Goal: Information Seeking & Learning: Learn about a topic

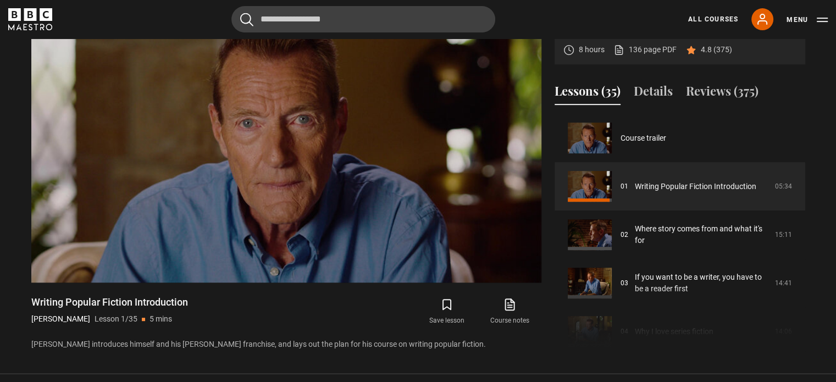
scroll to position [490, 0]
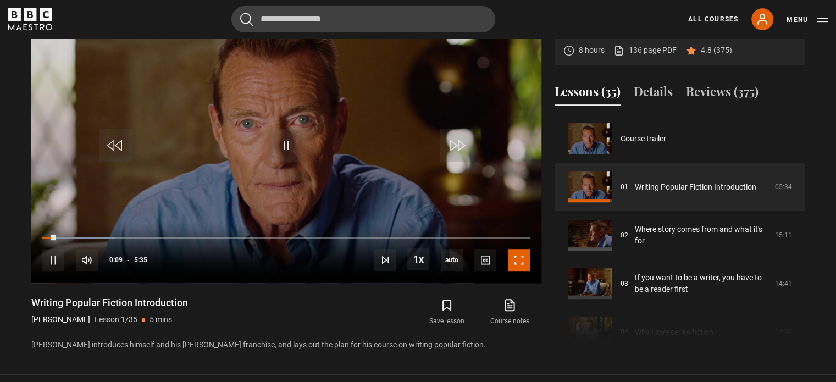
drag, startPoint x: 521, startPoint y: 267, endPoint x: 521, endPoint y: 333, distance: 66.0
click at [521, 267] on span "Video Player" at bounding box center [519, 260] width 22 height 22
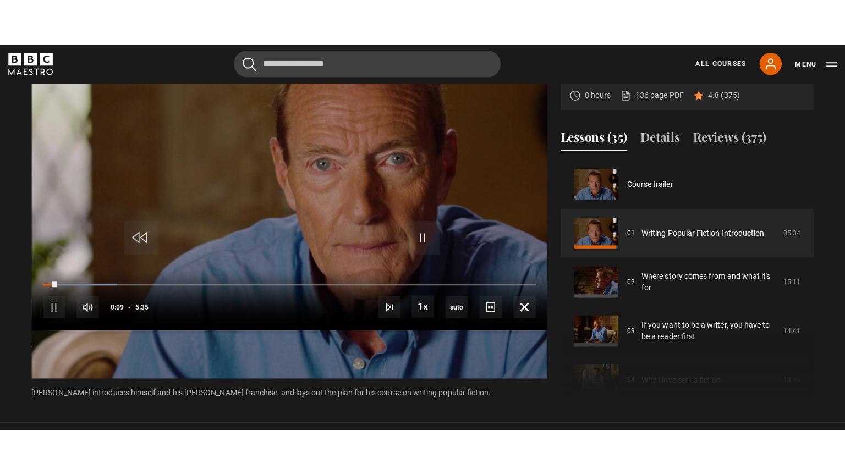
scroll to position [486, 0]
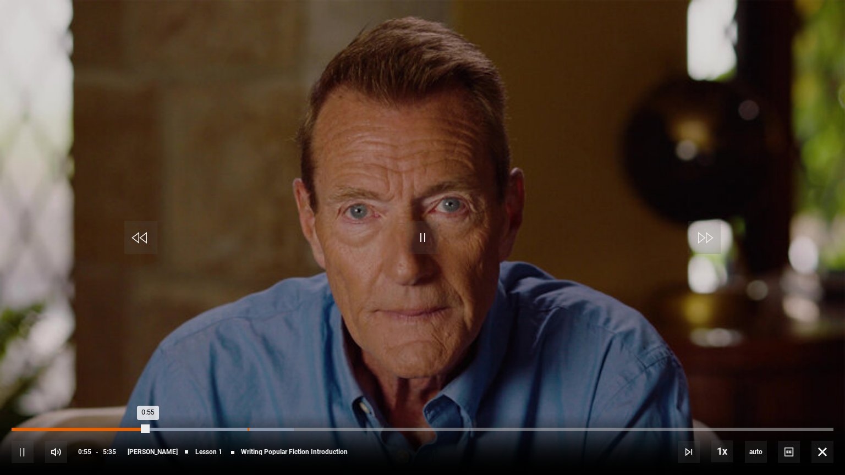
click at [247, 382] on div "Loaded : 34.33% 1:36 0:55" at bounding box center [423, 429] width 822 height 3
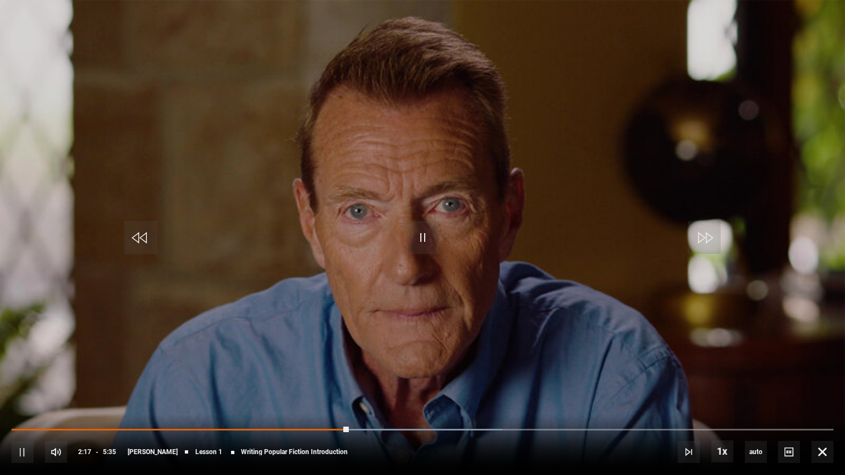
click at [404, 382] on div "10s Skip Back 10 seconds Pause 10s Skip Forward 10 seconds Loaded : 59.70% 2:40…" at bounding box center [422, 444] width 845 height 61
click at [401, 382] on div "10s Skip Back 10 seconds Pause 10s Skip Forward 10 seconds Loaded : 62.69% 2:37…" at bounding box center [422, 444] width 845 height 61
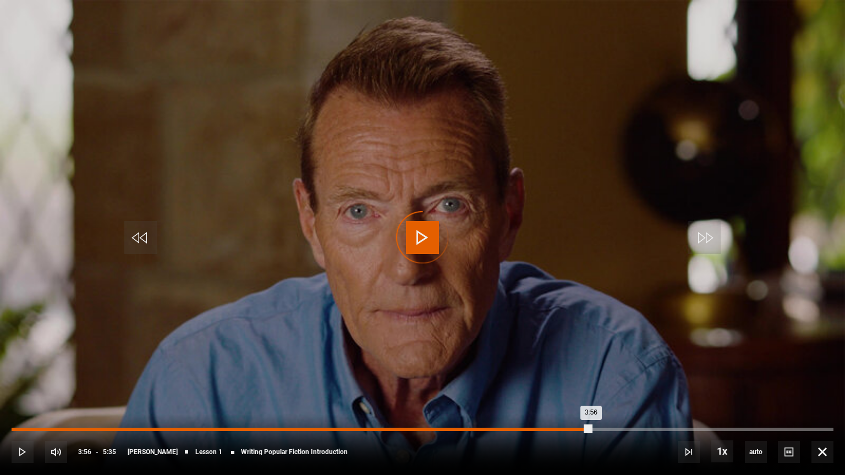
click at [590, 382] on div "Loaded : 62.69% 3:56 3:56" at bounding box center [423, 429] width 822 height 3
click at [783, 382] on div "Loaded : 95.52% 5:14 5:14" at bounding box center [423, 429] width 822 height 3
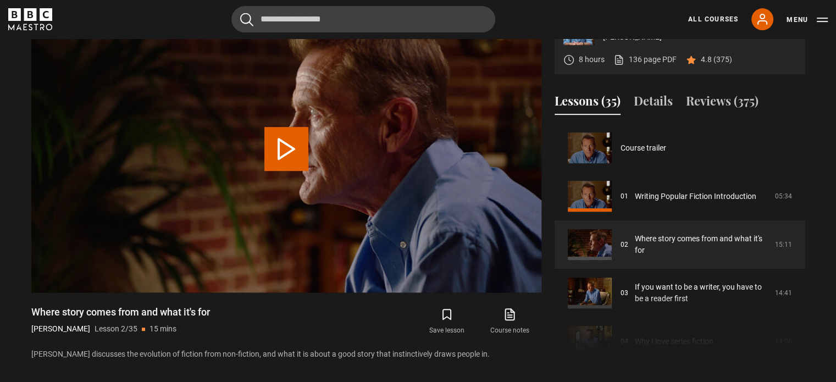
scroll to position [48, 0]
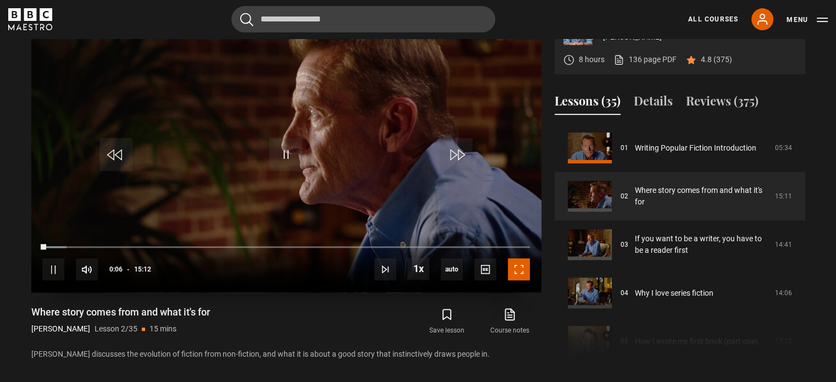
click at [517, 274] on span "Video Player" at bounding box center [519, 269] width 22 height 22
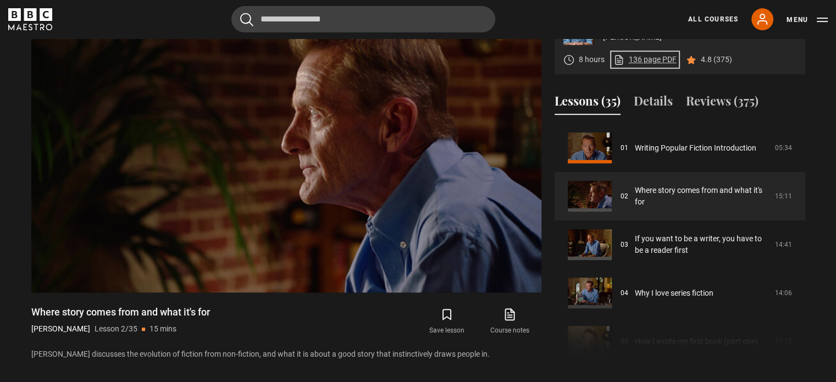
click at [658, 63] on link "136 page PDF (opens in new tab)" at bounding box center [645, 60] width 63 height 12
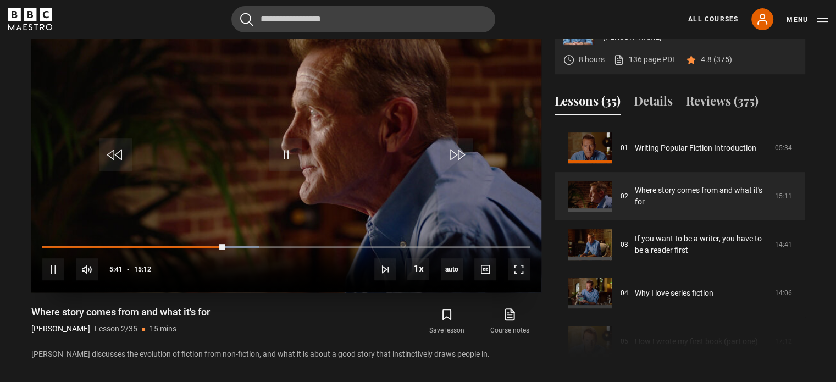
click at [335, 178] on video "Video Player" at bounding box center [286, 148] width 510 height 287
click at [291, 151] on span "Video Player" at bounding box center [285, 154] width 33 height 33
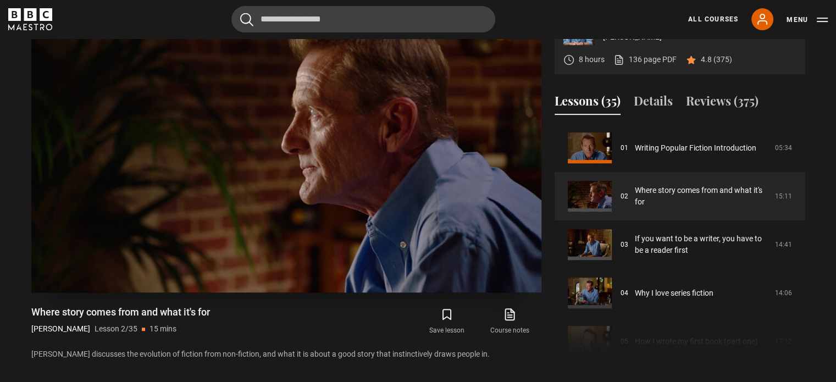
click at [207, 69] on video "Video Player" at bounding box center [286, 148] width 510 height 287
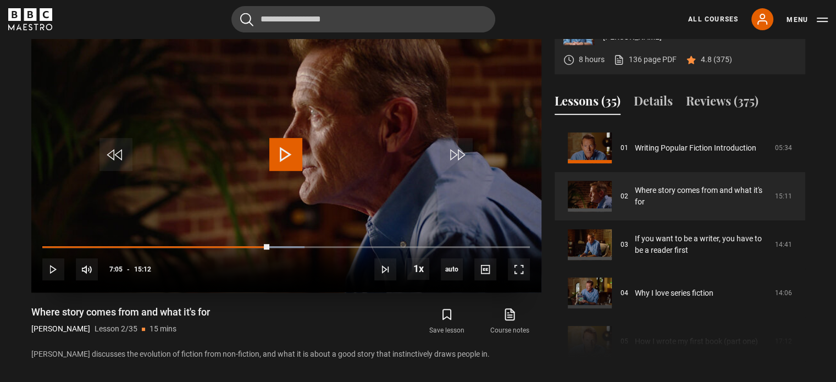
click at [302, 147] on span "Video Player" at bounding box center [285, 154] width 33 height 33
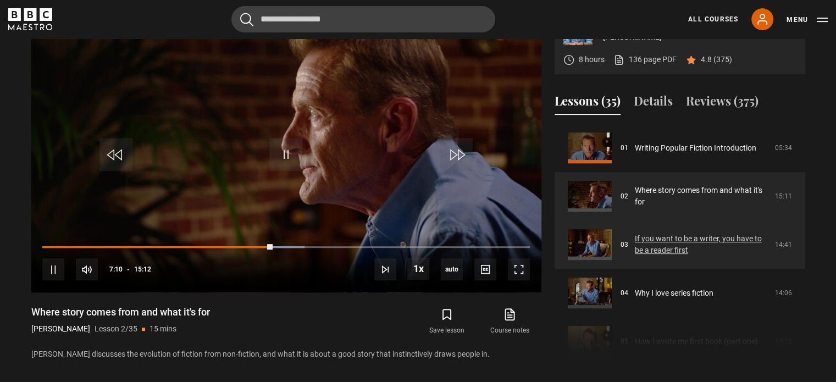
click at [669, 250] on link "If you want to be a writer, you have to be a reader first" at bounding box center [702, 244] width 134 height 23
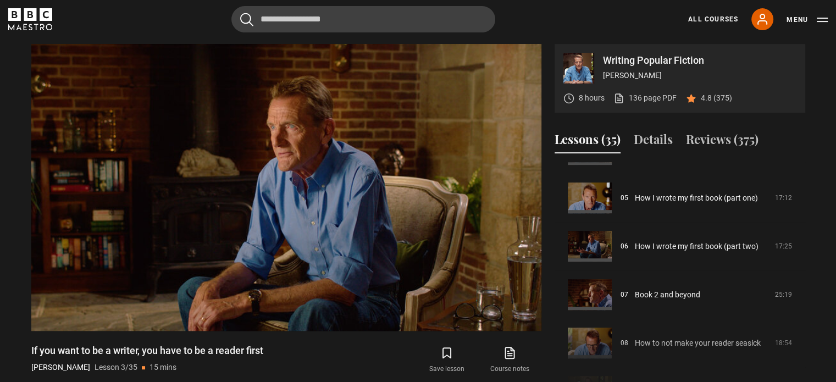
scroll to position [222, 0]
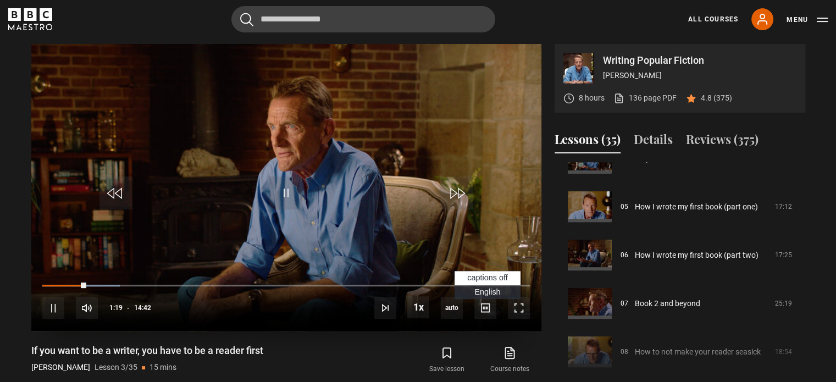
click at [484, 288] on span "English Captions" at bounding box center [488, 292] width 26 height 9
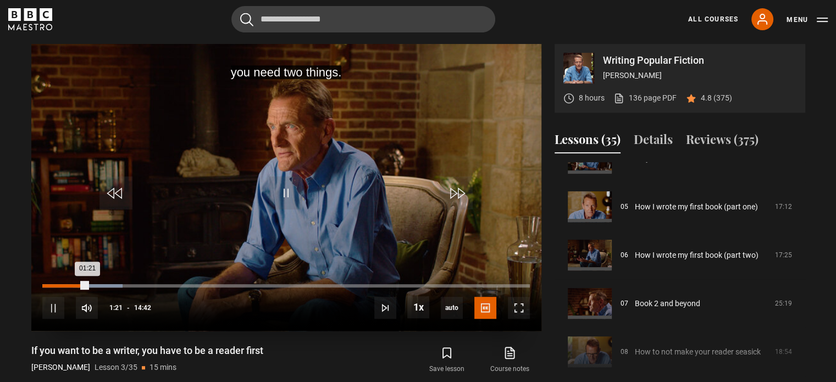
click at [78, 286] on div "Loaded : 16.44% 01:03 01:21" at bounding box center [285, 285] width 487 height 3
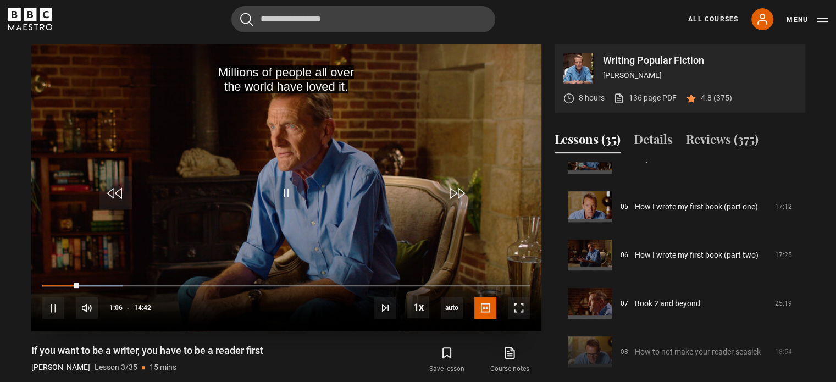
click at [69, 279] on div "10s Skip Back 10 seconds Pause 10s Skip Forward 10 seconds Loaded : 16.44% 00:4…" at bounding box center [286, 301] width 510 height 61
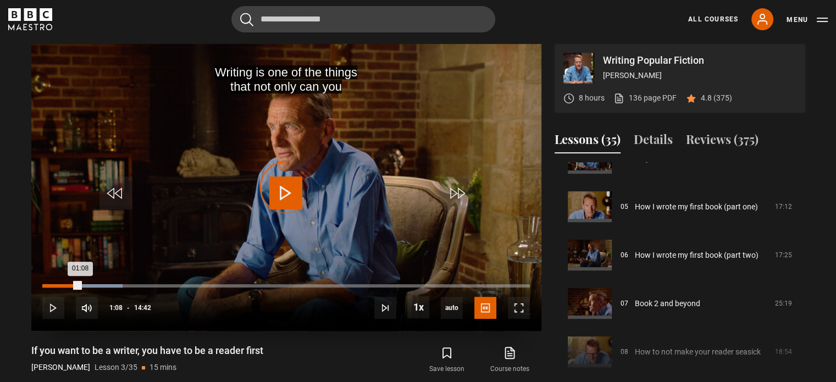
click at [64, 284] on div "Loaded : 16.44% 00:38 01:08" at bounding box center [285, 285] width 487 height 3
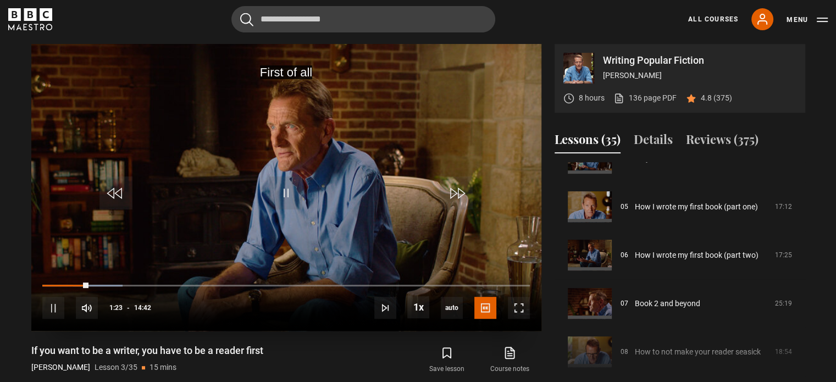
click at [188, 146] on video "Video Player" at bounding box center [286, 187] width 510 height 287
click at [280, 182] on span "Video Player" at bounding box center [285, 193] width 33 height 33
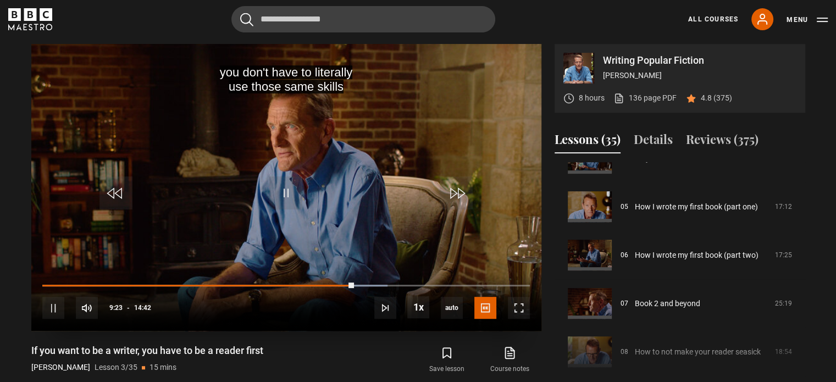
click at [296, 109] on video "Video Player" at bounding box center [286, 187] width 510 height 287
click at [290, 186] on span "Video Player" at bounding box center [285, 193] width 33 height 33
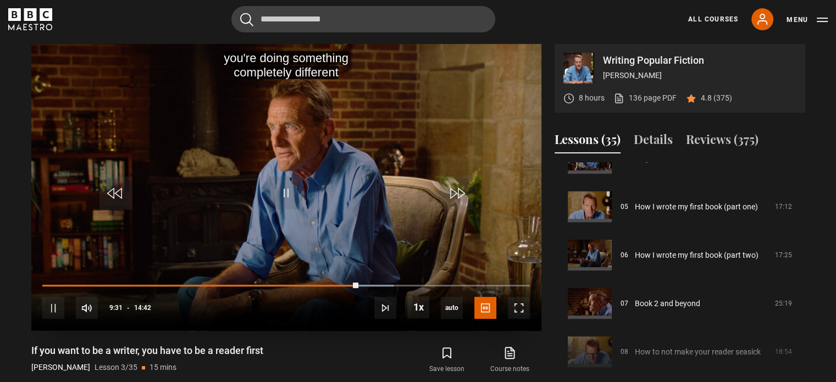
click at [262, 103] on video "Video Player" at bounding box center [286, 187] width 510 height 287
